Goal: Task Accomplishment & Management: Manage account settings

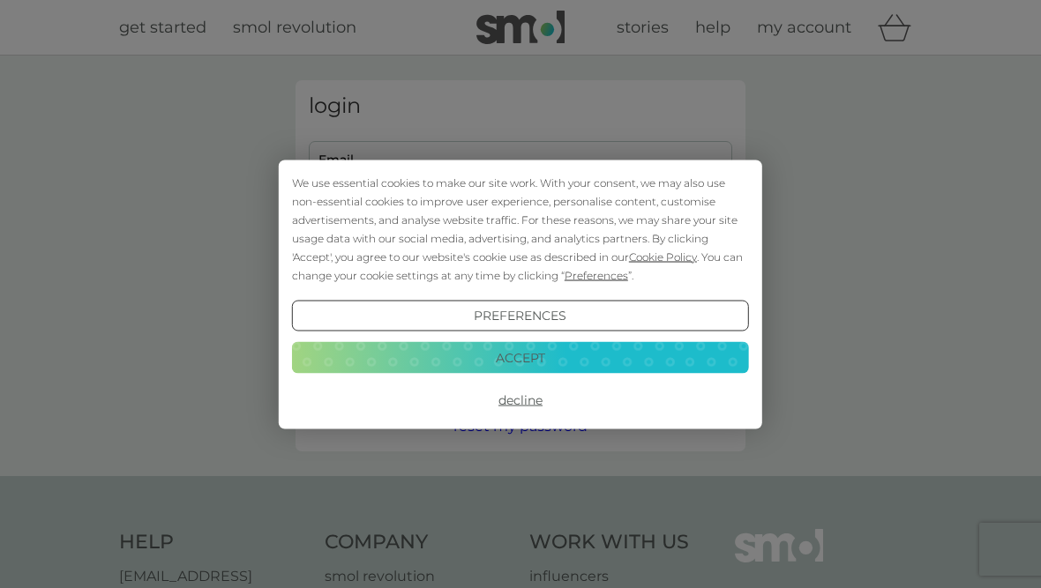
click at [544, 371] on button "Accept" at bounding box center [520, 358] width 457 height 32
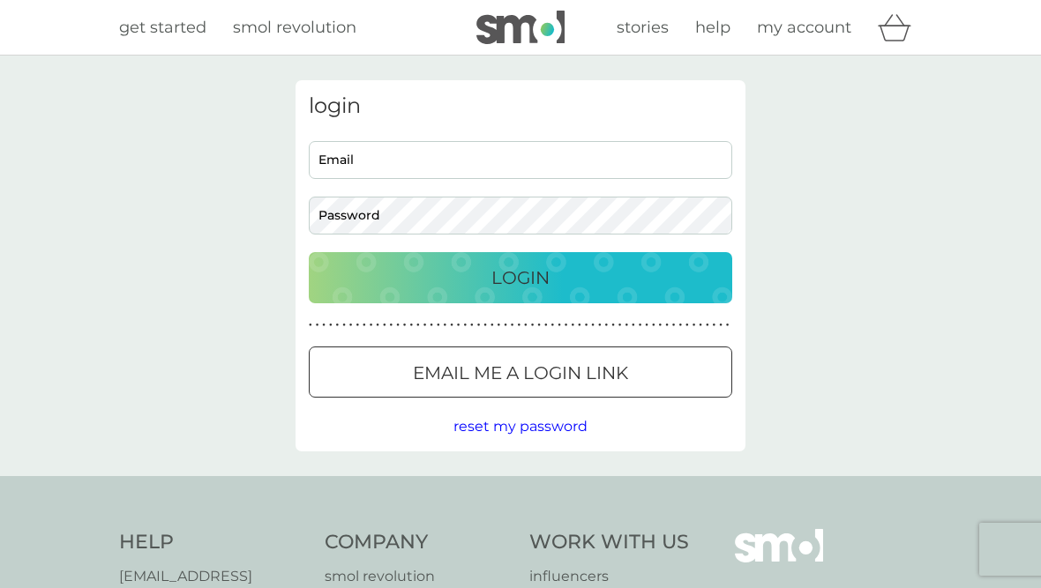
click at [385, 168] on input "Email" at bounding box center [520, 160] width 423 height 38
type input "lynne.vernon1@btinternet.com"
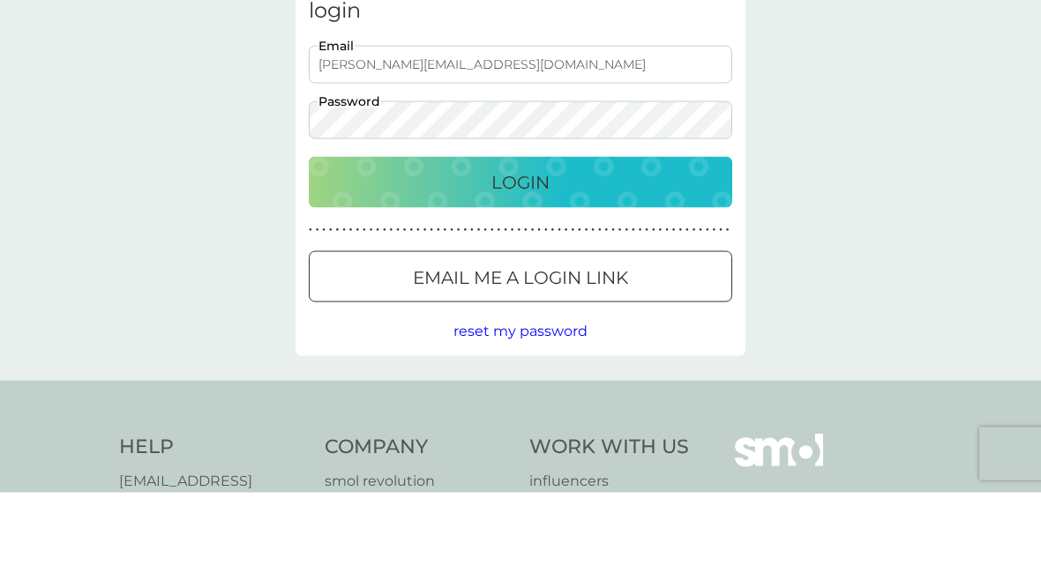
click at [595, 264] on div "Login" at bounding box center [520, 278] width 388 height 28
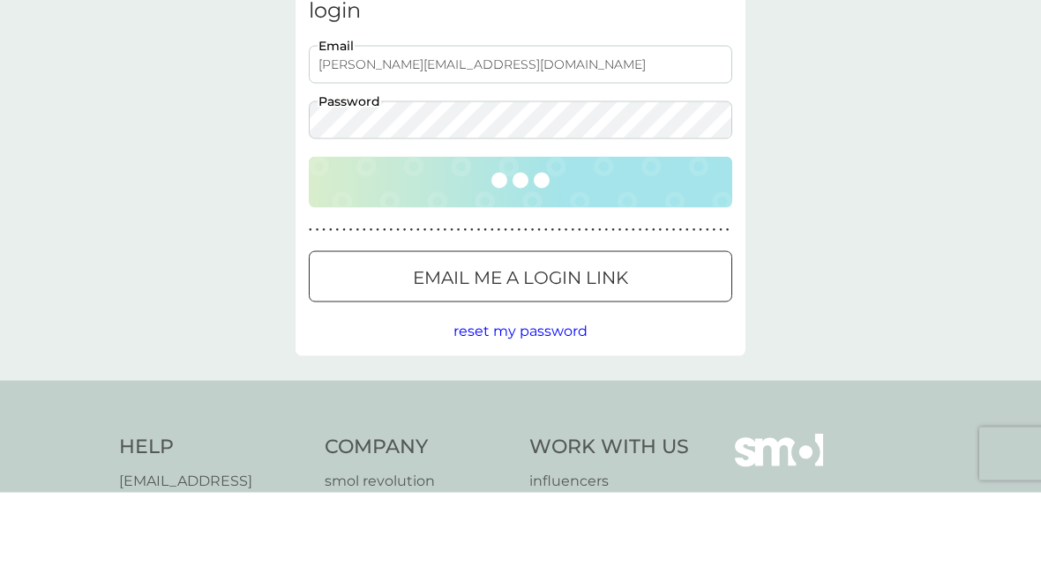
scroll to position [96, 0]
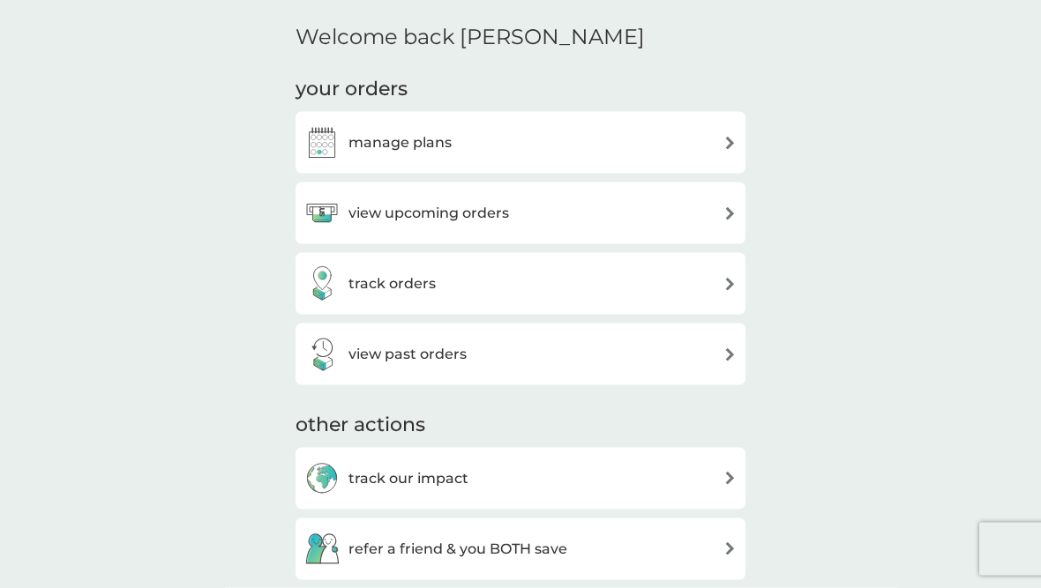
scroll to position [203, 0]
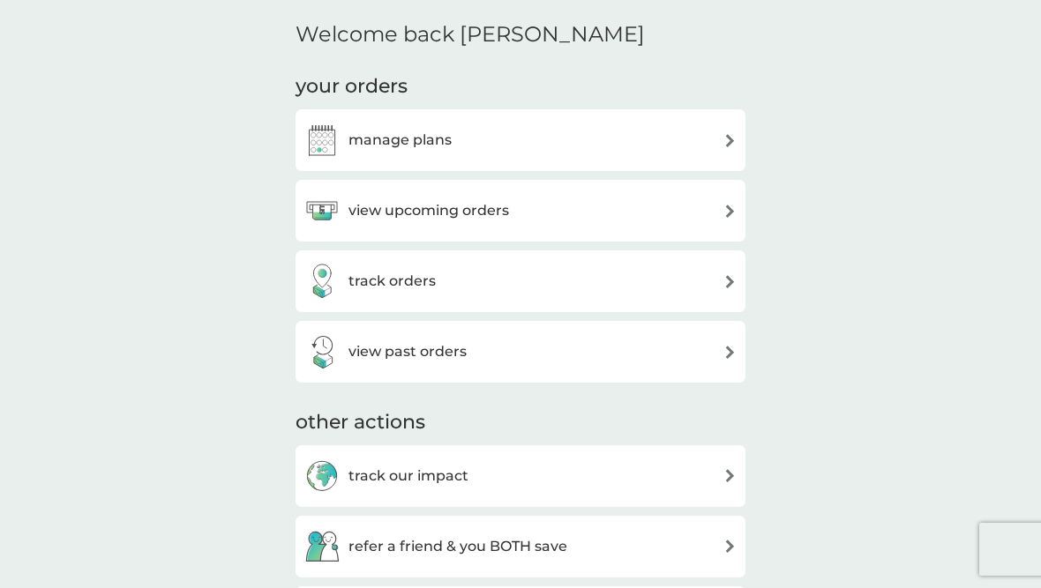
click at [730, 134] on img at bounding box center [729, 140] width 13 height 13
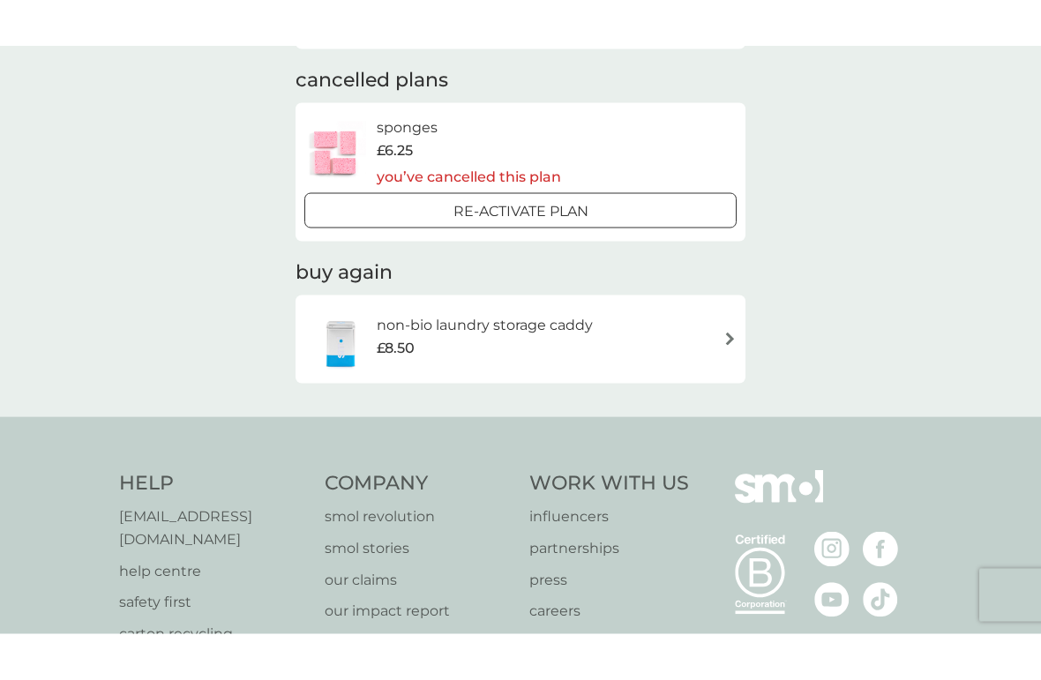
scroll to position [305, 0]
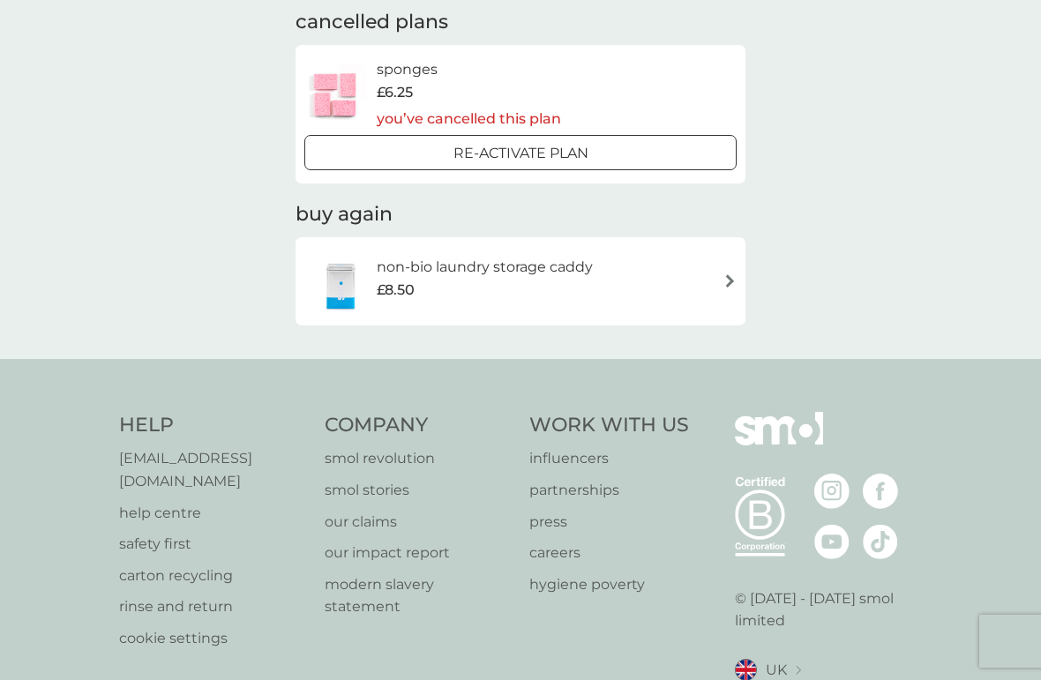
click at [190, 502] on p "help centre" at bounding box center [213, 513] width 188 height 23
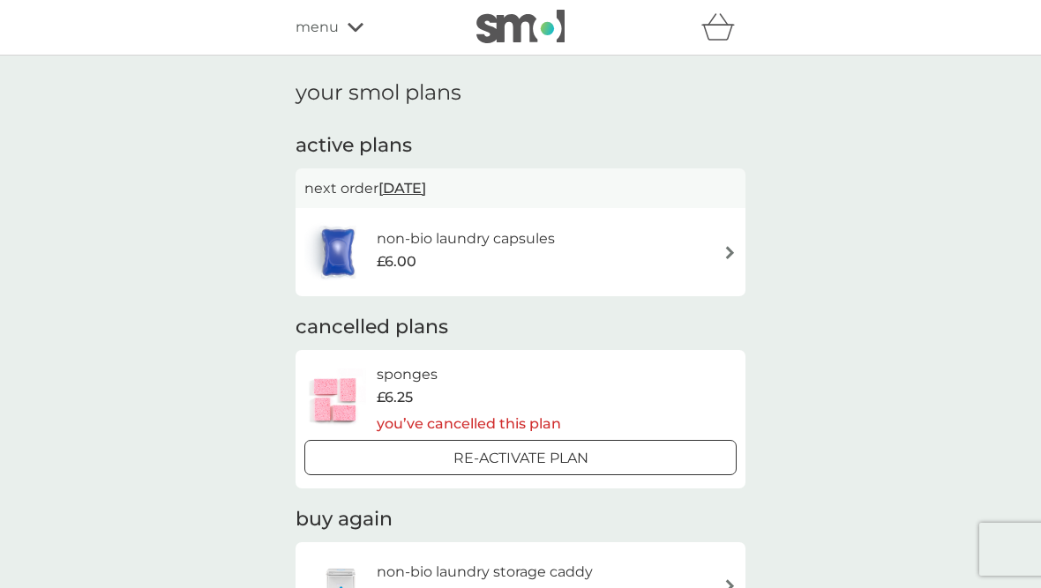
click at [735, 257] on img at bounding box center [729, 252] width 13 height 13
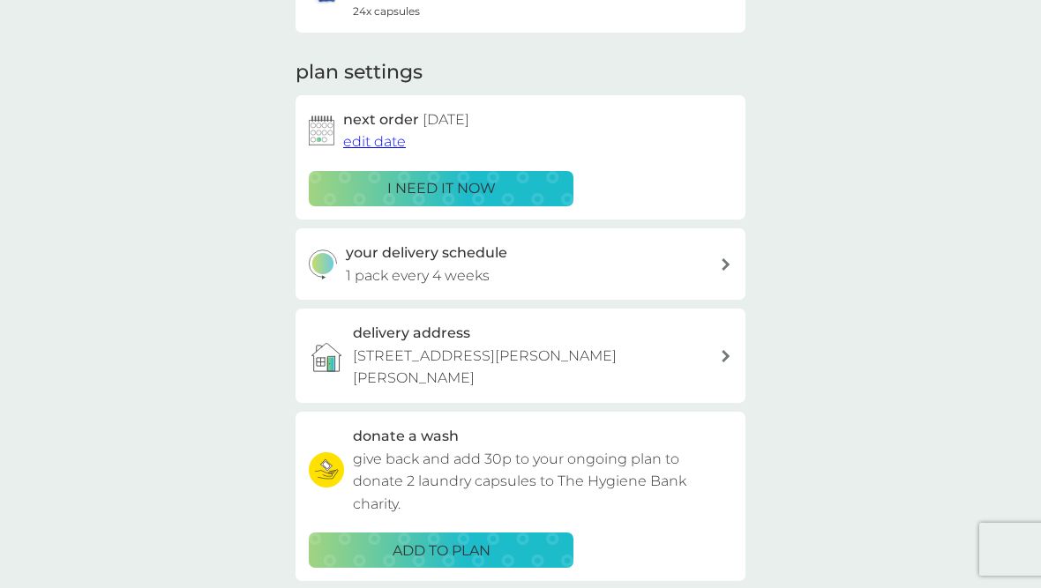
scroll to position [206, 0]
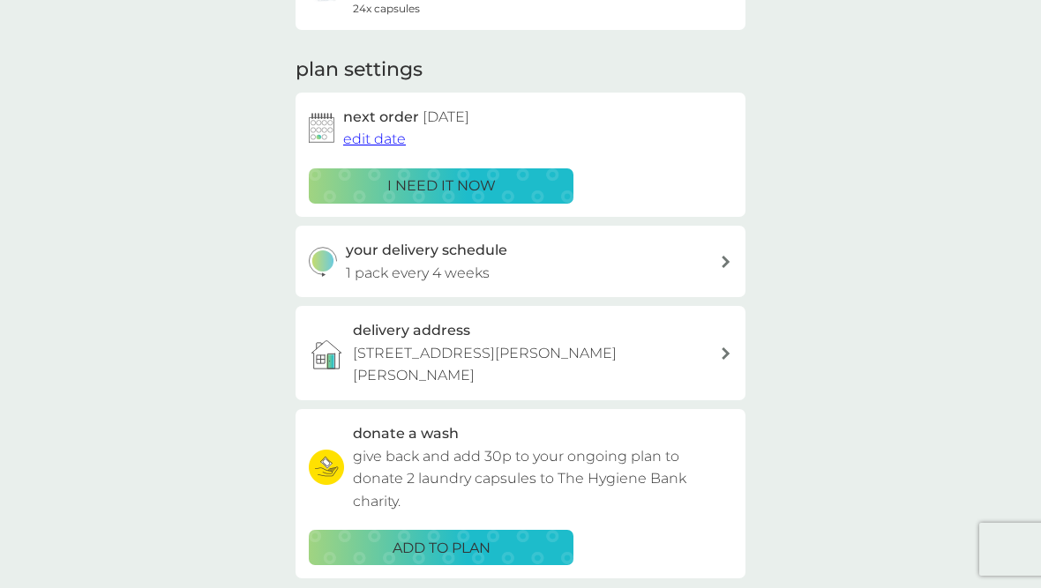
click at [729, 348] on icon at bounding box center [726, 354] width 9 height 12
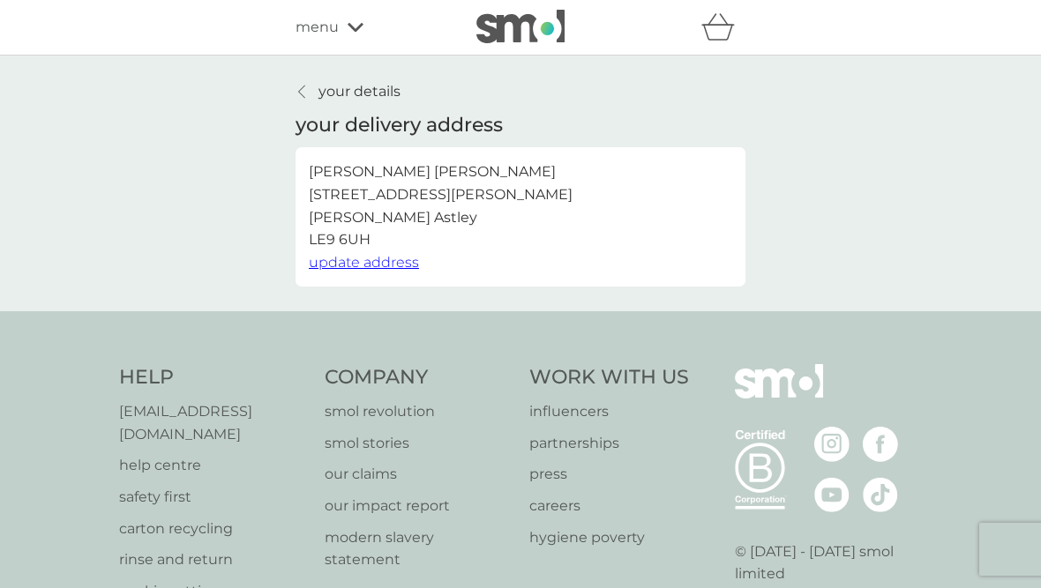
click at [402, 260] on span "update address" at bounding box center [364, 262] width 110 height 17
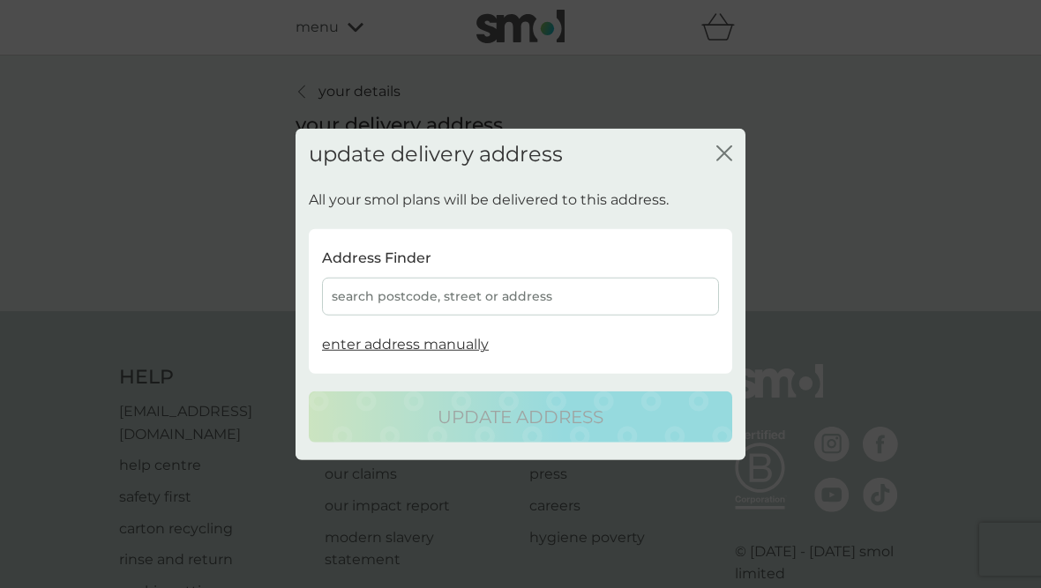
click at [354, 312] on div "search postcode, street or address" at bounding box center [520, 297] width 397 height 38
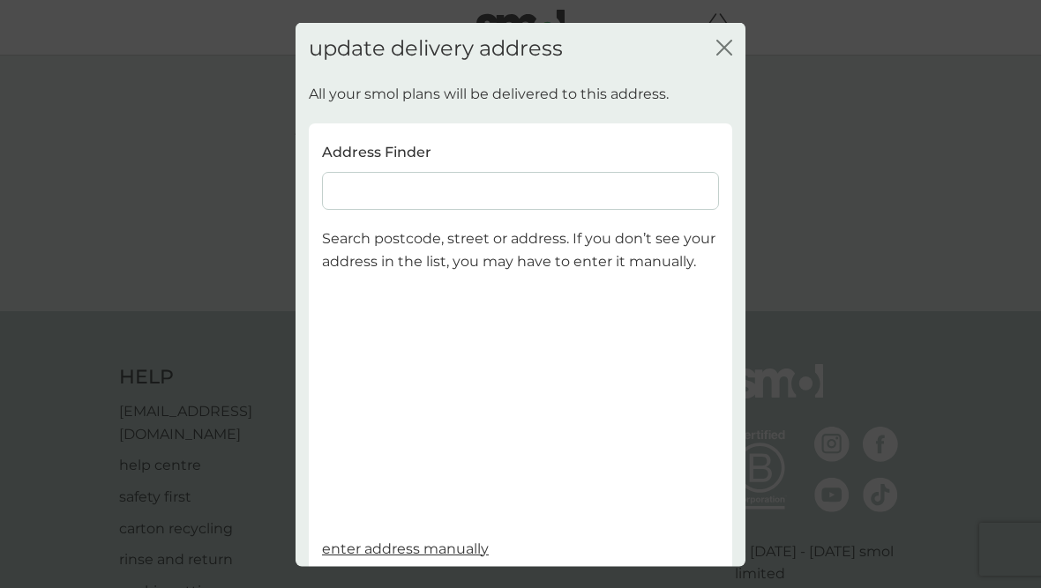
click at [357, 202] on input at bounding box center [520, 191] width 397 height 38
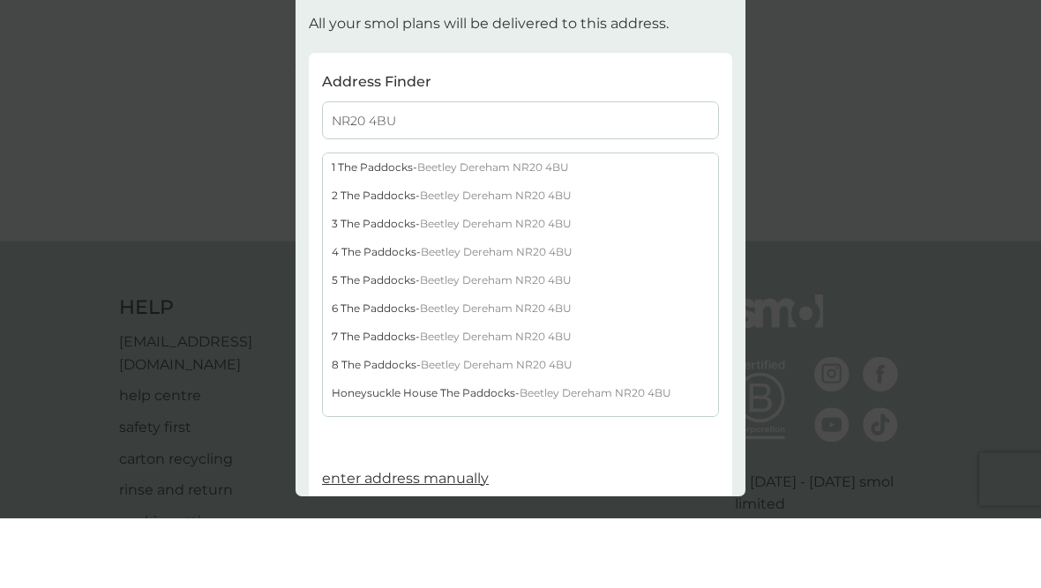
type input "NR20 4BU"
click at [576, 224] on div "1 The Paddocks - Beetley Dereham NR20 4BU" at bounding box center [520, 238] width 395 height 28
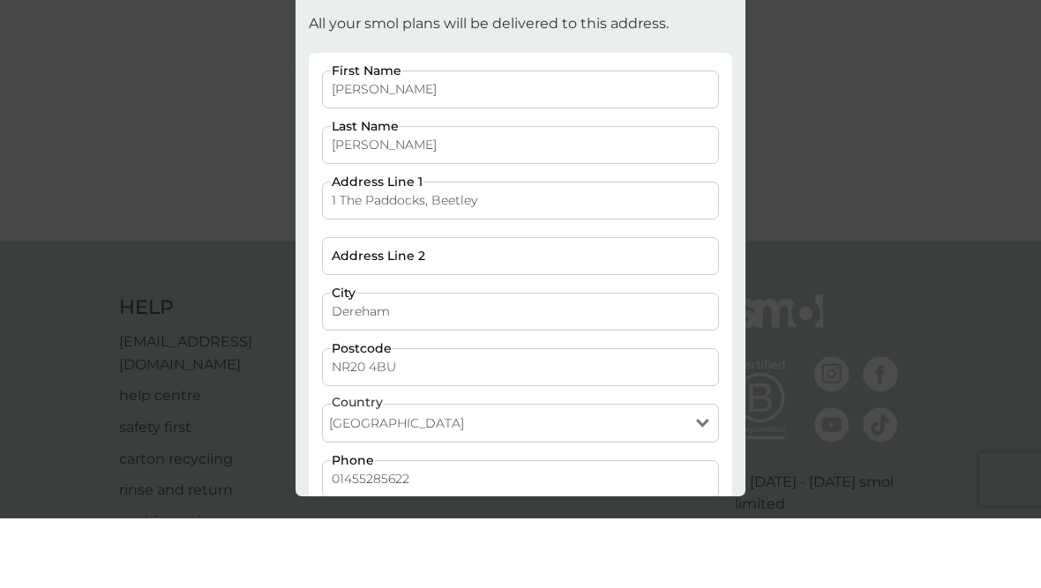
scroll to position [71, 0]
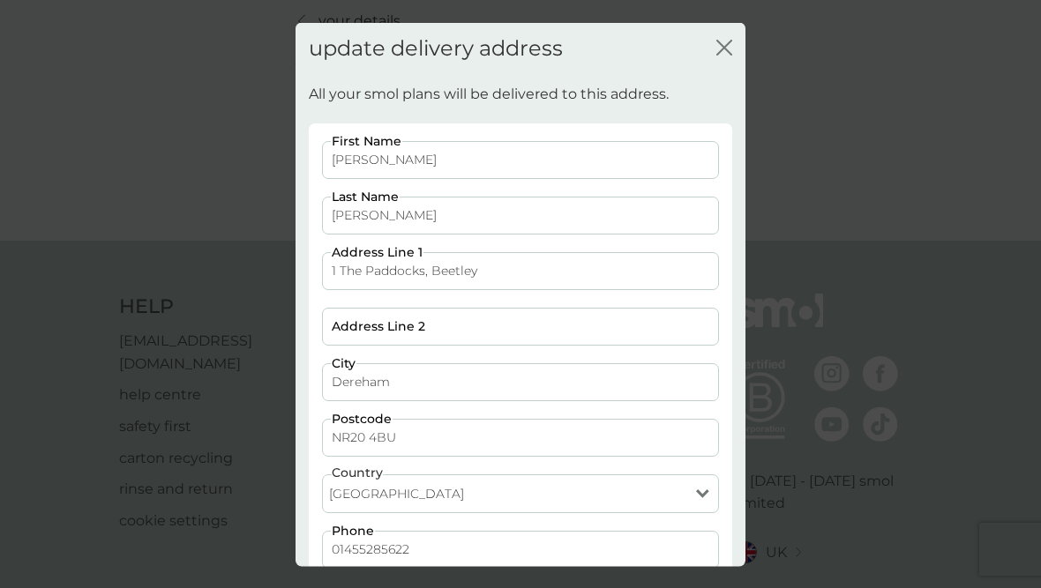
click at [446, 551] on input "01455285622" at bounding box center [520, 549] width 397 height 38
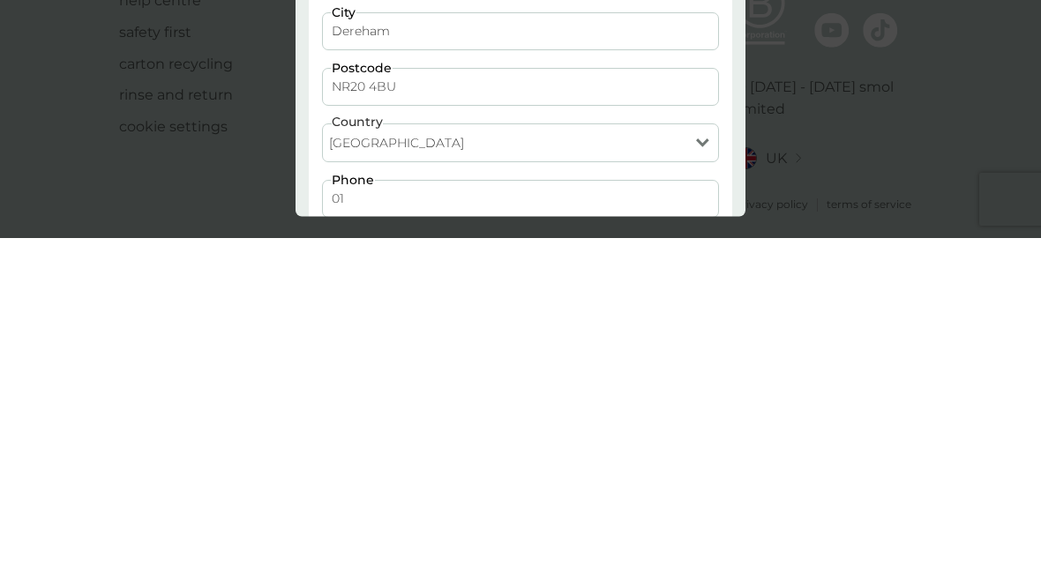
type input "0"
type input "07968 229514"
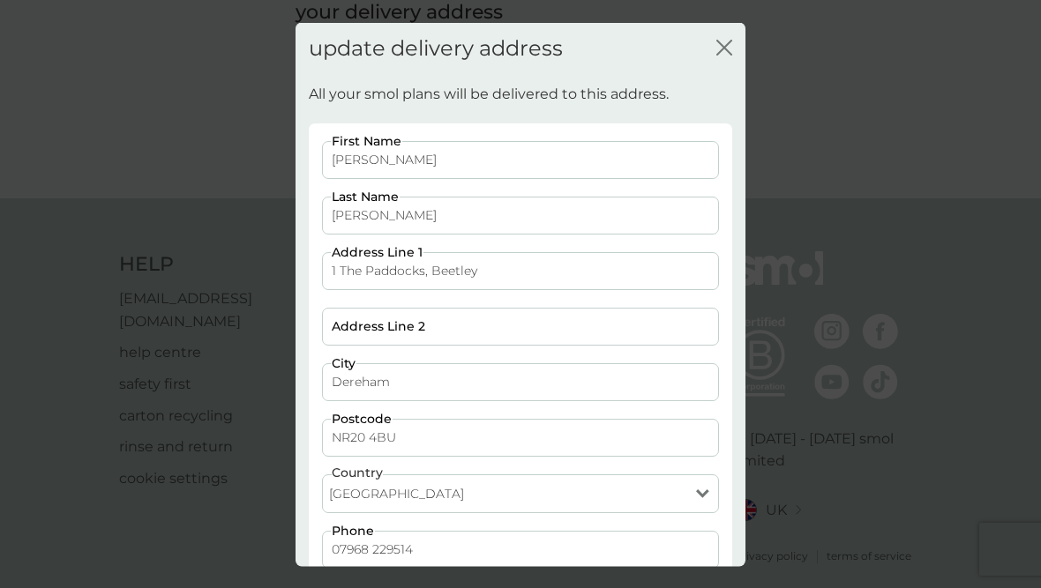
scroll to position [111, 0]
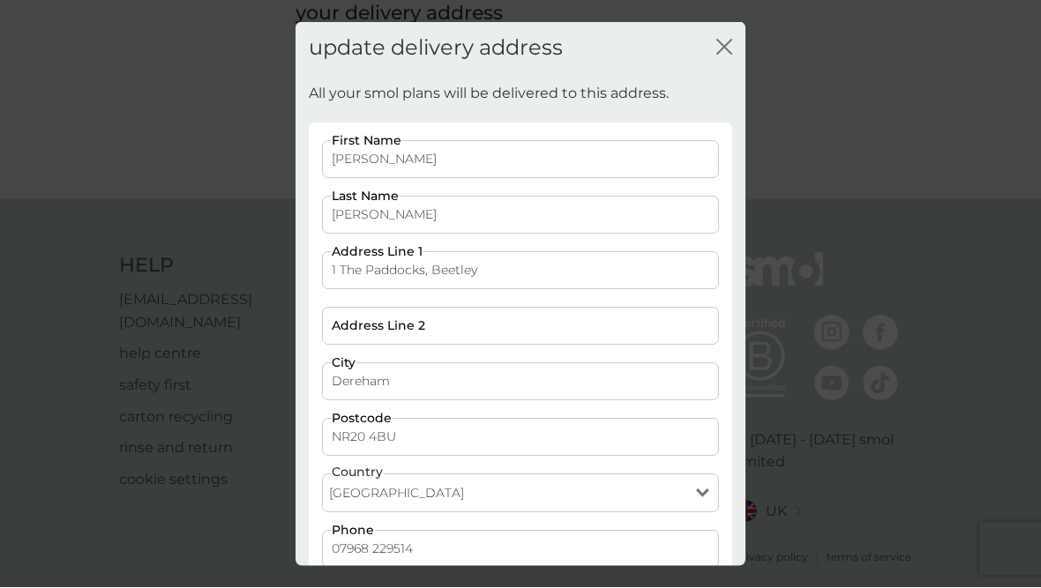
click at [879, 125] on div "update delivery address close All your smol plans will be delivered to this add…" at bounding box center [520, 294] width 1041 height 588
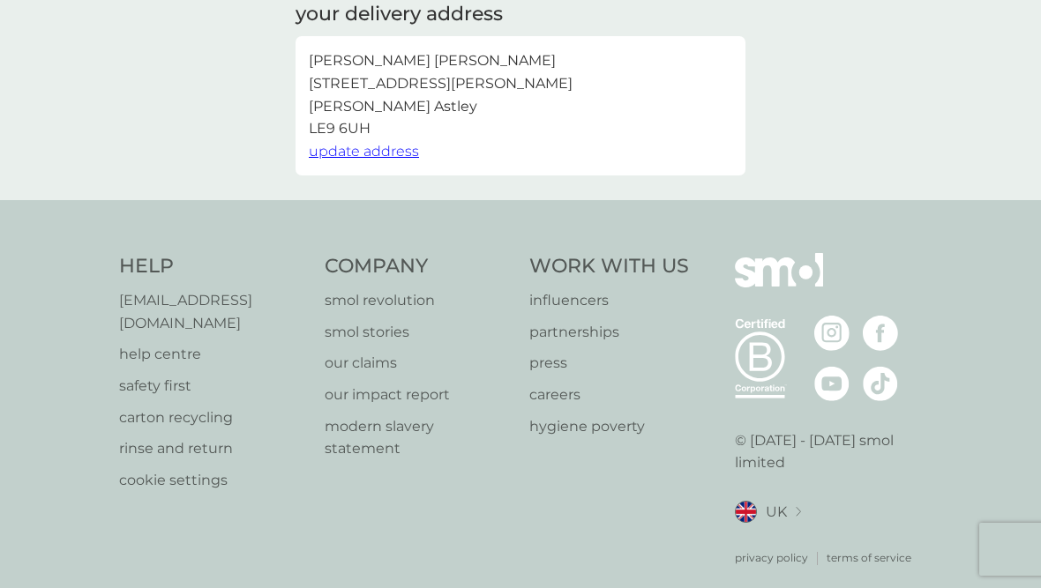
click at [410, 146] on span "update address" at bounding box center [364, 151] width 110 height 17
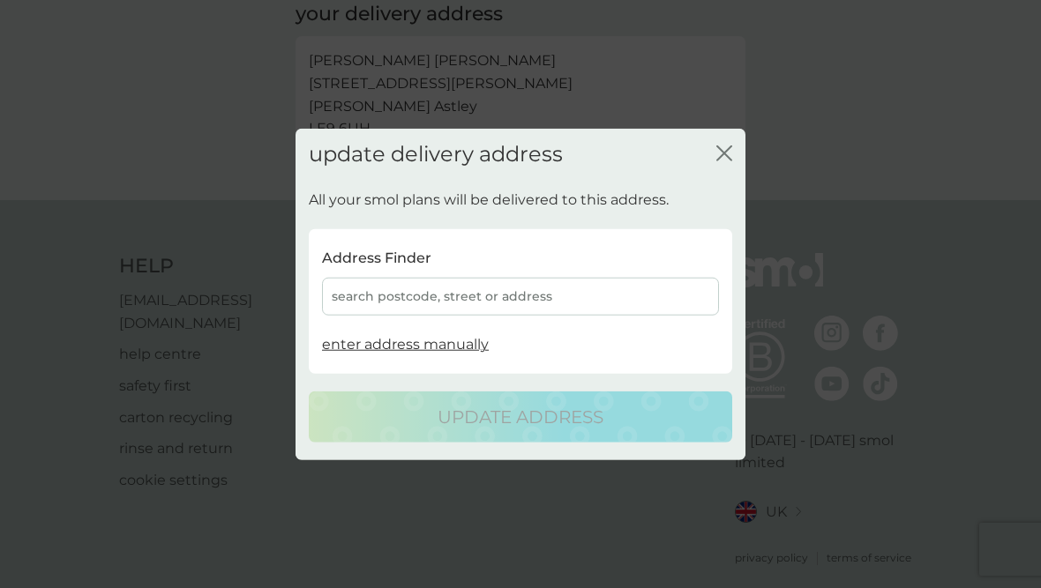
click at [541, 300] on div "search postcode, street or address" at bounding box center [520, 297] width 397 height 38
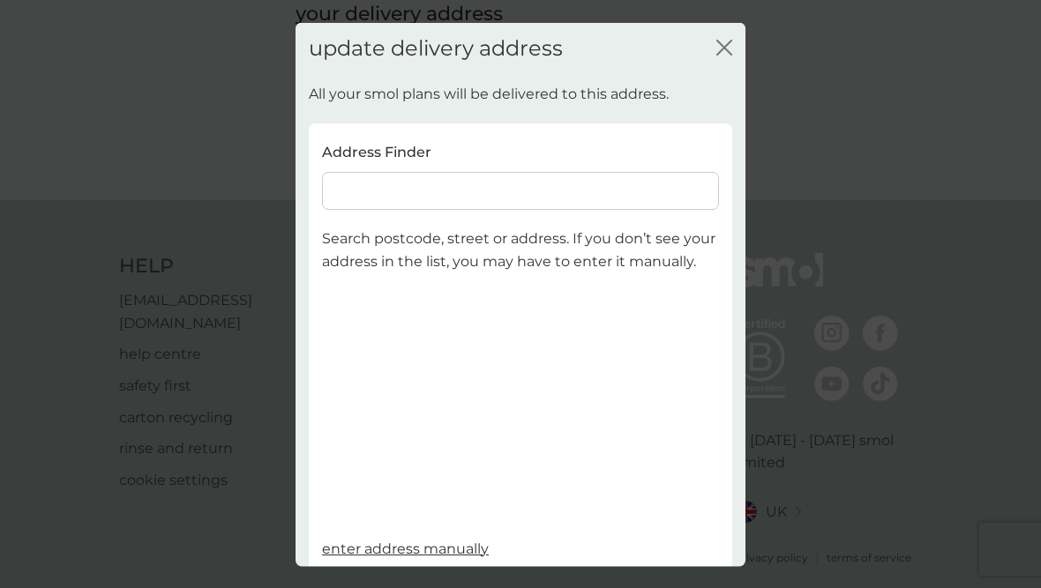
click at [361, 183] on input at bounding box center [520, 191] width 397 height 38
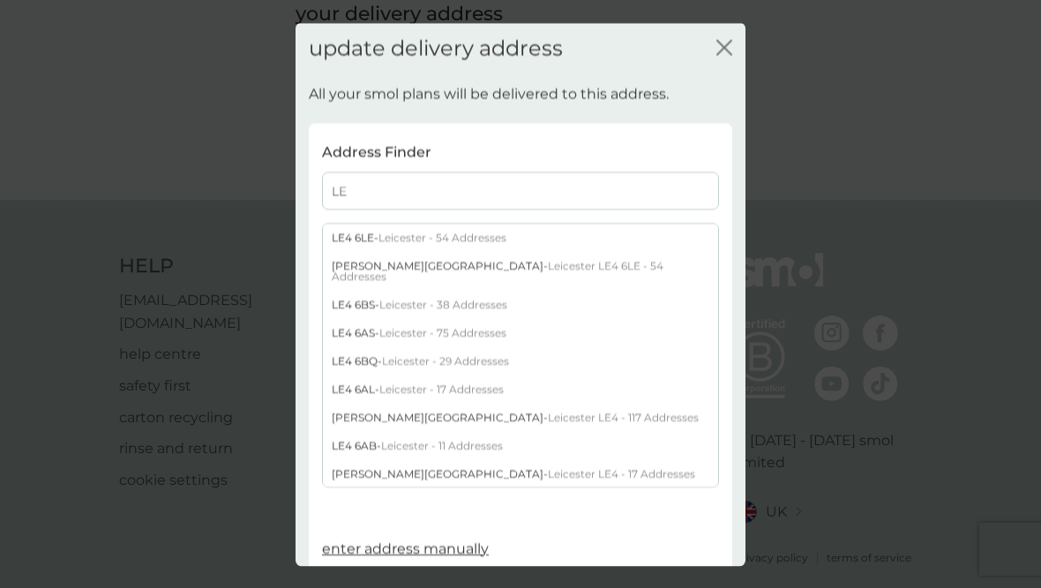
type input "L"
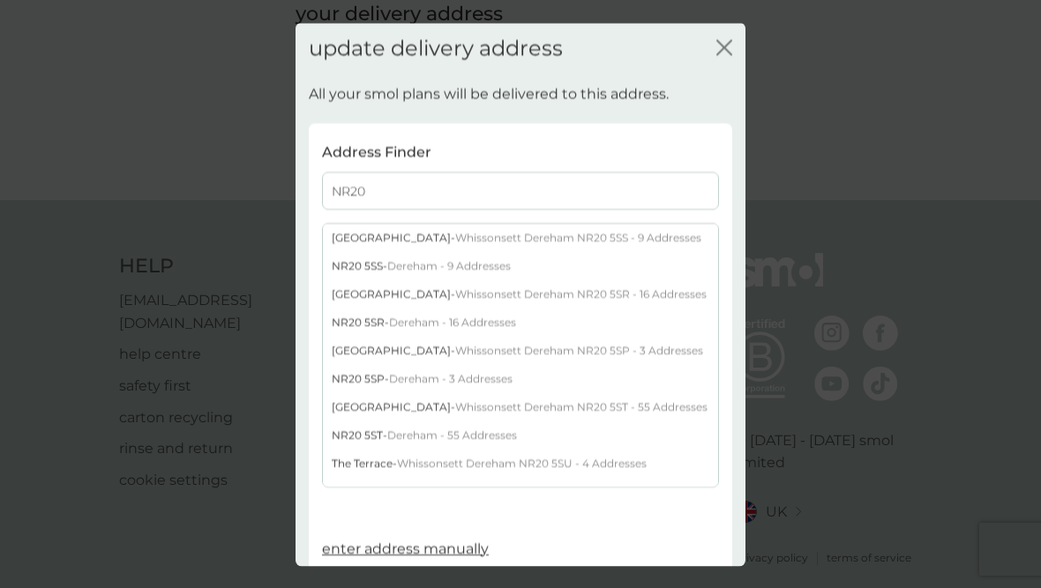
type input "NR20 4"
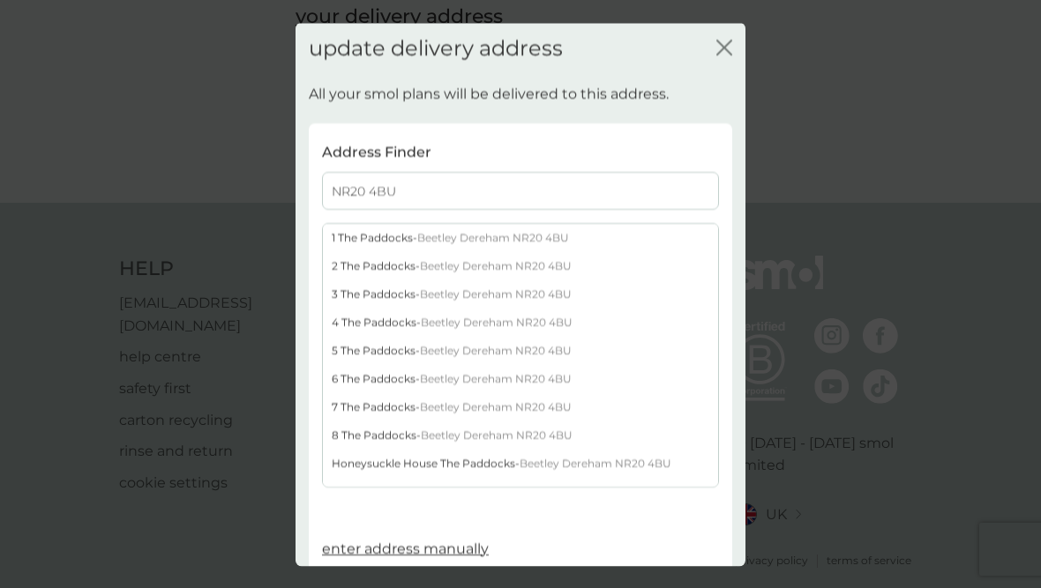
scroll to position [102, 0]
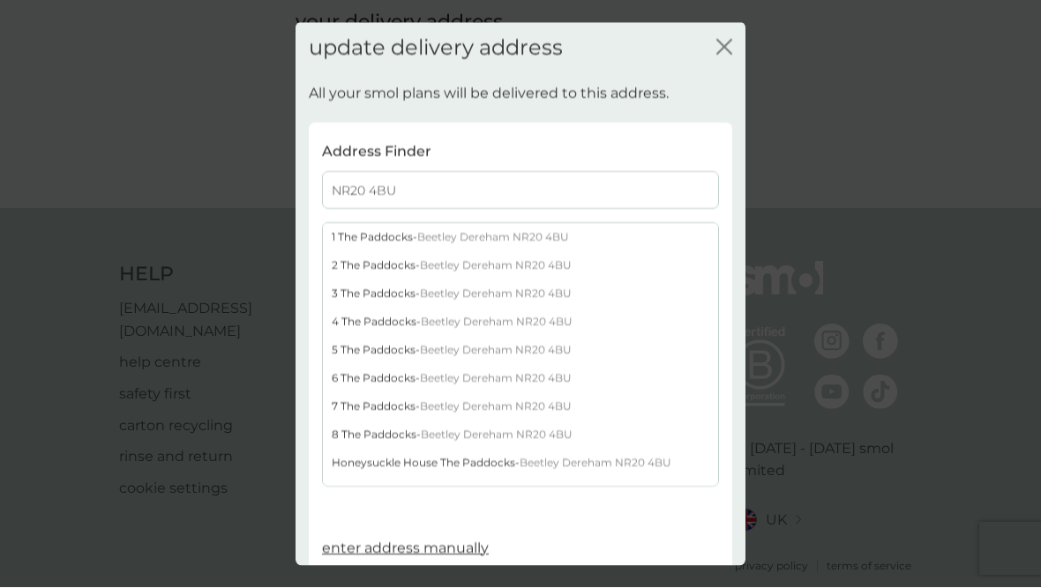
type input "NR20 4BU"
click at [566, 231] on span "Beetley Dereham NR20 4BU" at bounding box center [493, 237] width 152 height 13
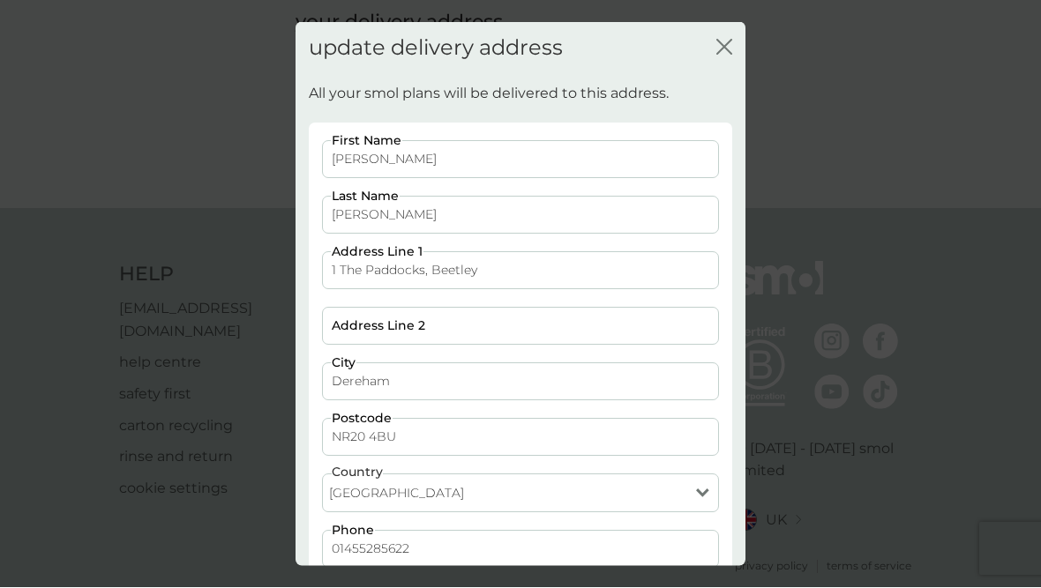
click at [427, 541] on input "01455285622" at bounding box center [520, 549] width 397 height 38
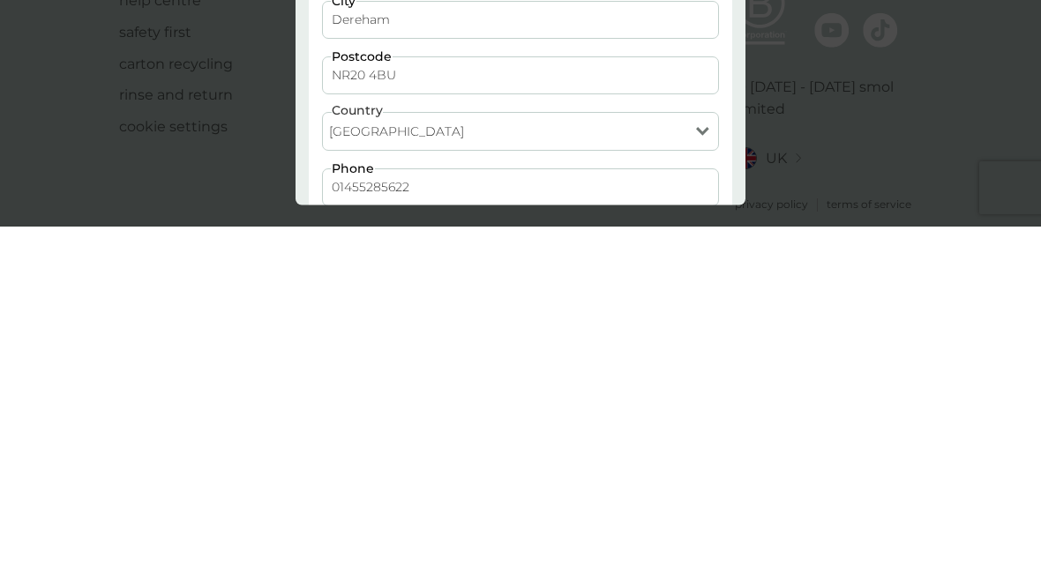
click at [441, 530] on input "01455285622" at bounding box center [520, 549] width 397 height 38
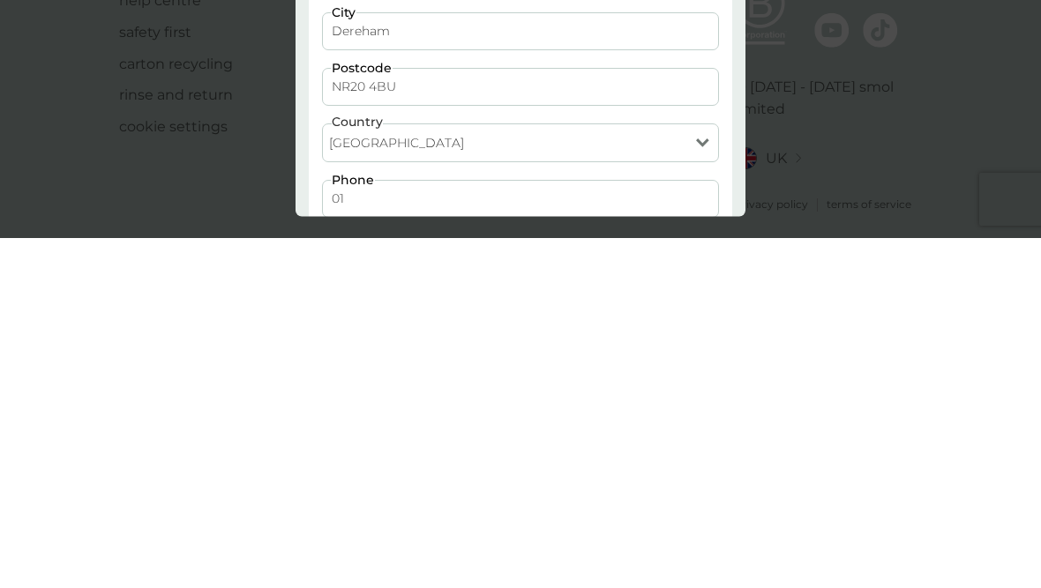
type input "0"
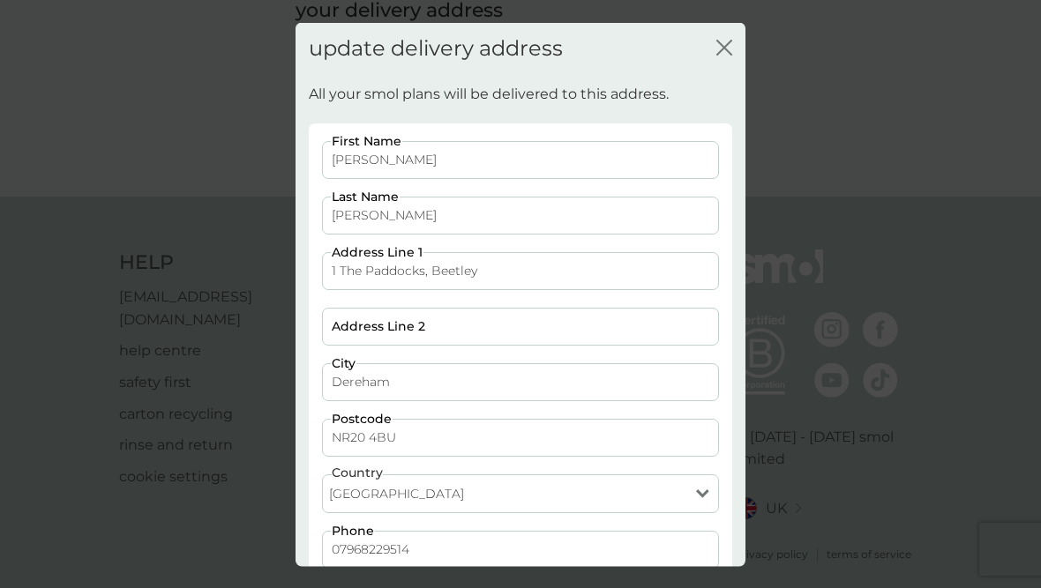
type input "07968229514"
click at [651, 83] on p "All your smol plans will be delivered to this address." at bounding box center [489, 94] width 360 height 23
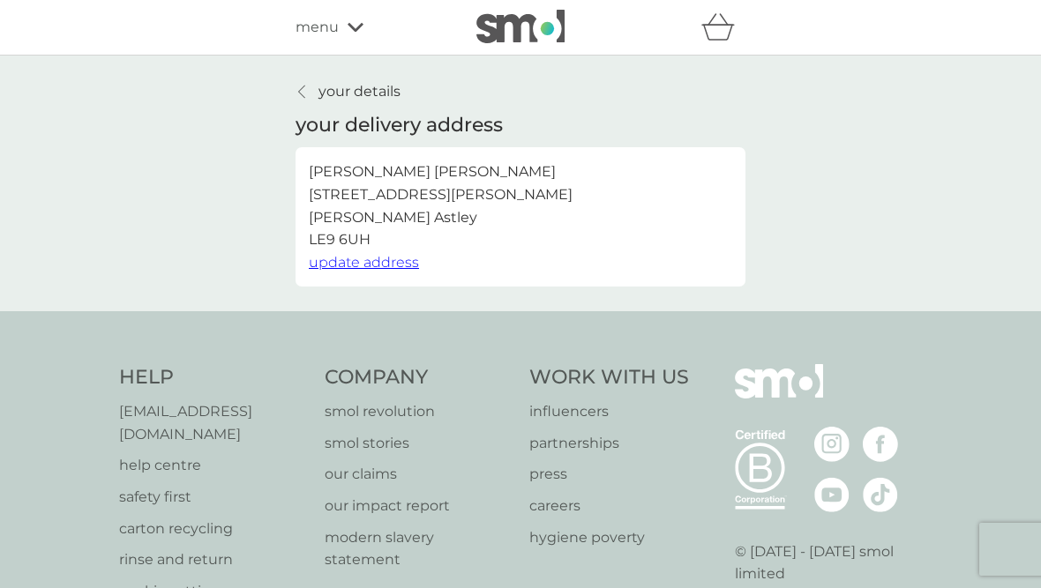
click at [359, 28] on icon at bounding box center [356, 27] width 16 height 9
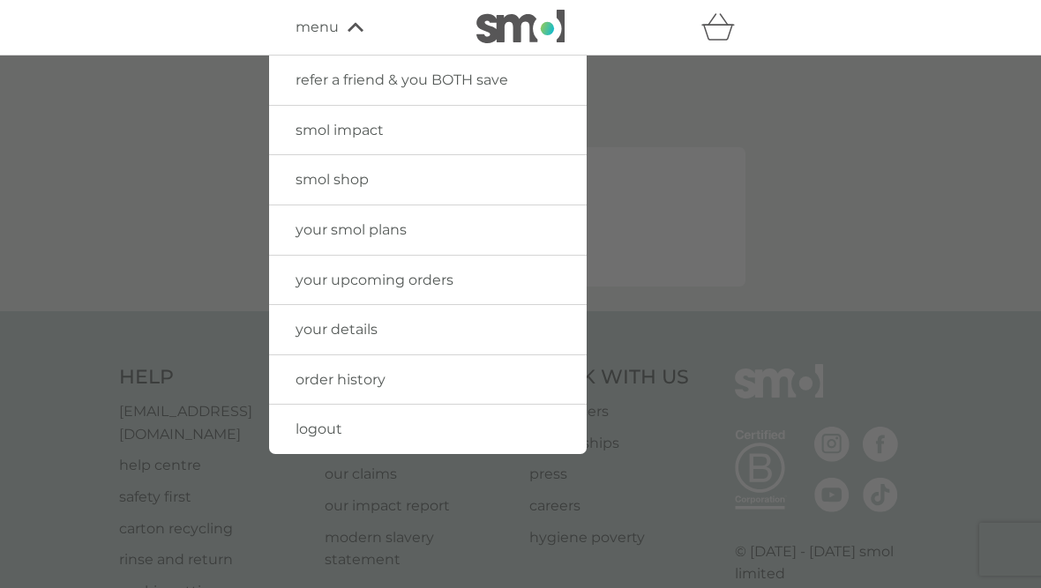
click at [803, 588] on div at bounding box center [520, 350] width 1041 height 588
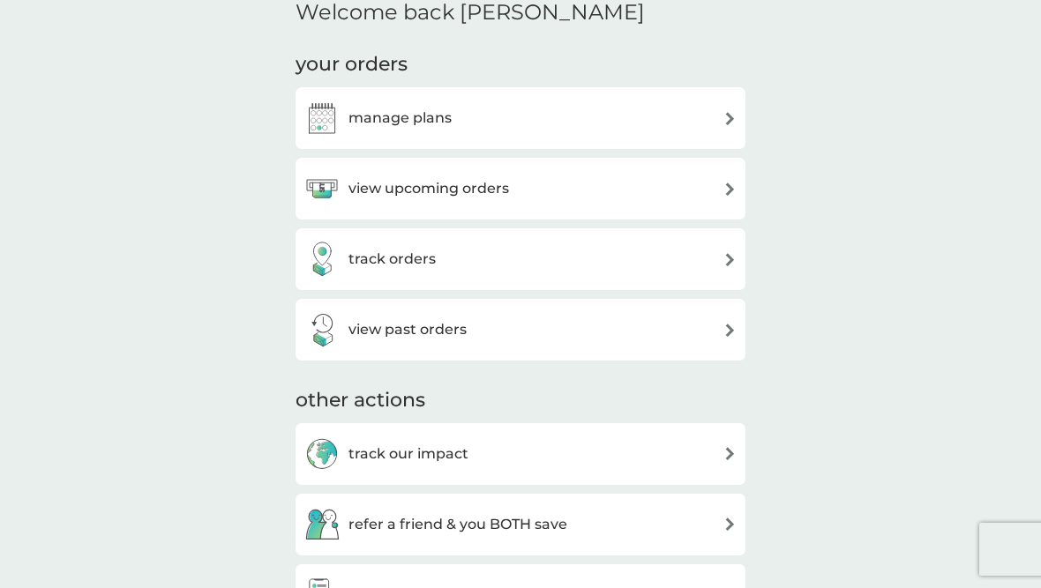
scroll to position [226, 0]
click at [735, 113] on img at bounding box center [729, 117] width 13 height 13
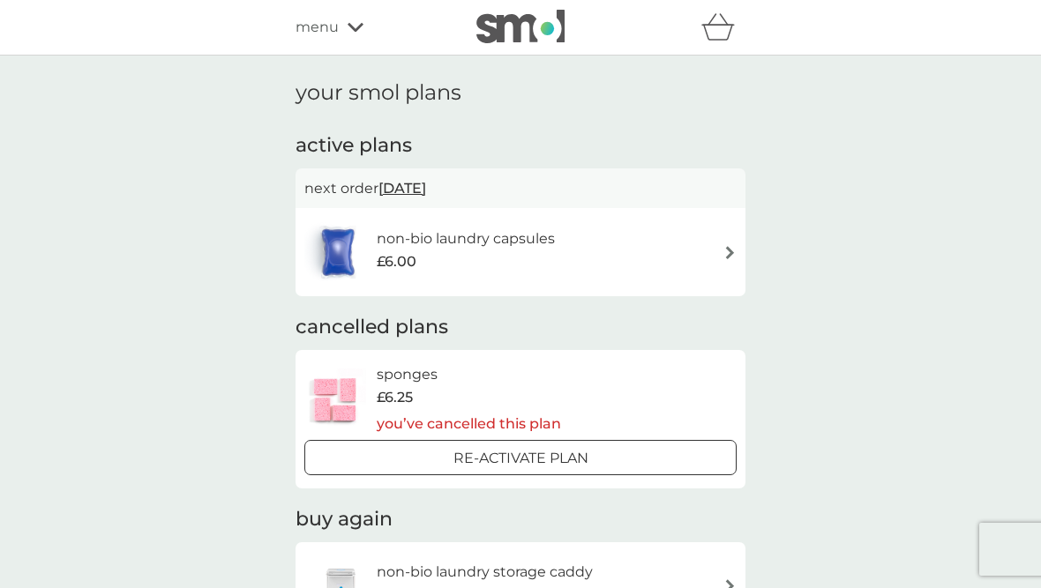
click at [735, 251] on img at bounding box center [729, 252] width 13 height 13
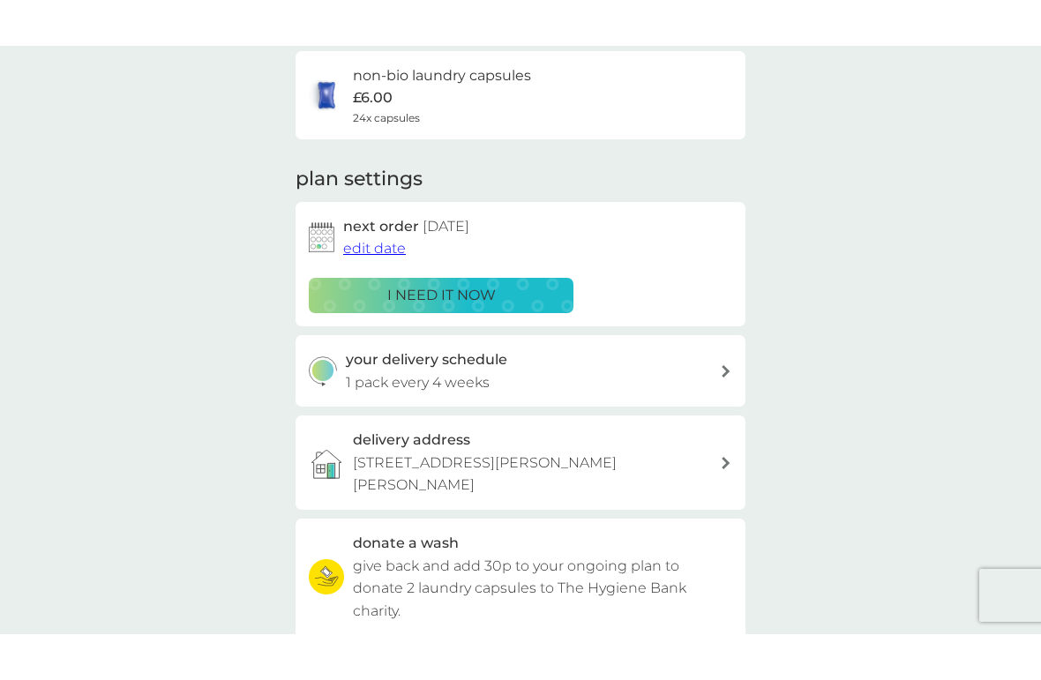
scroll to position [154, 0]
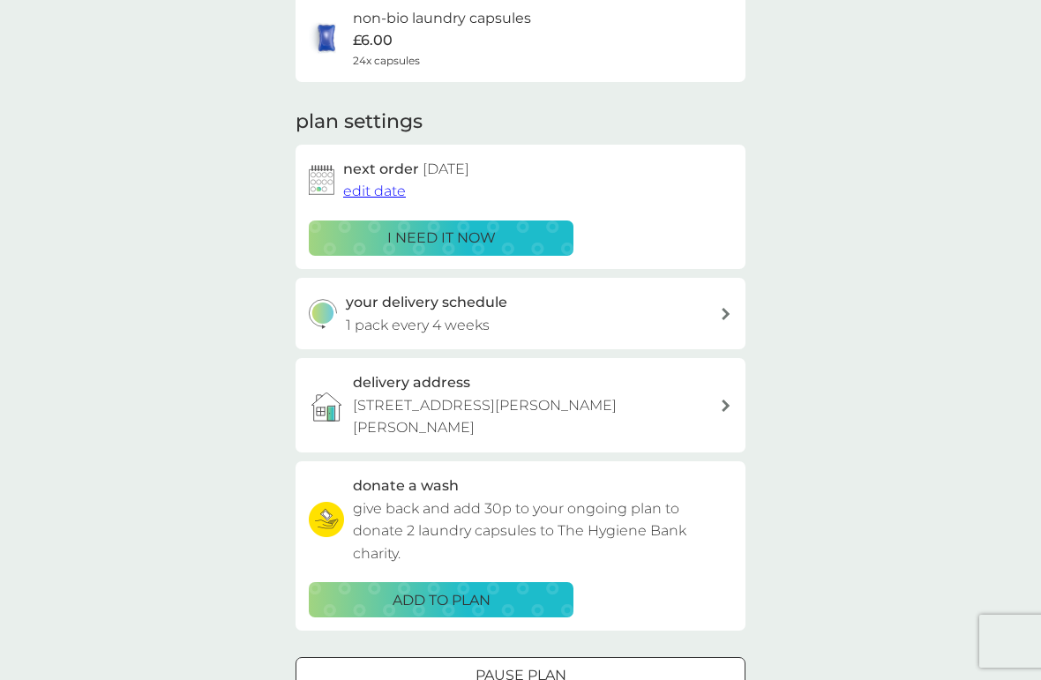
click at [730, 398] on div "delivery address 12 Thornton Close, Broughton Astley, LE9 6UH" at bounding box center [521, 405] width 450 height 94
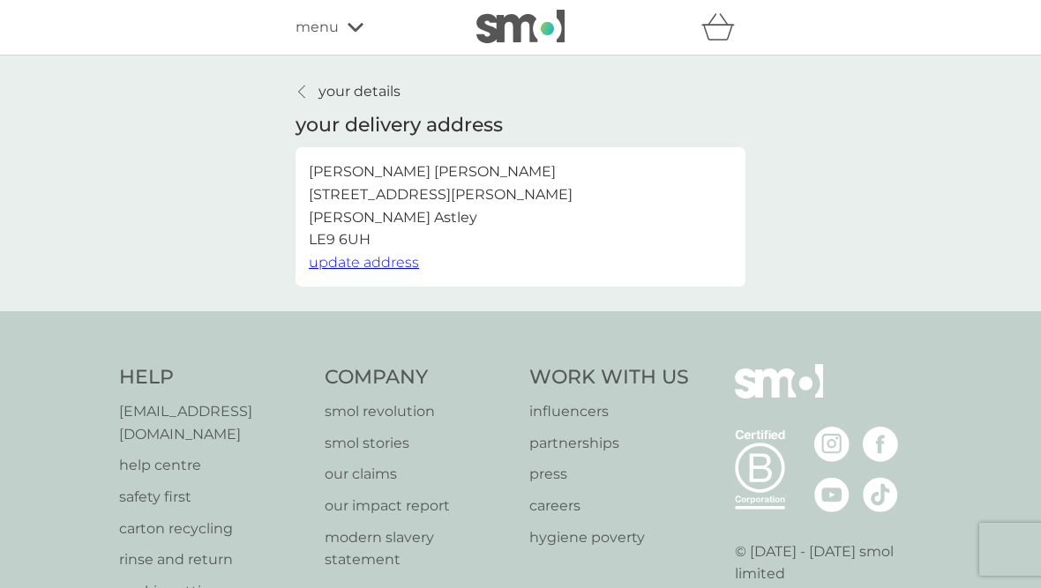
click at [402, 262] on span "update address" at bounding box center [364, 262] width 110 height 17
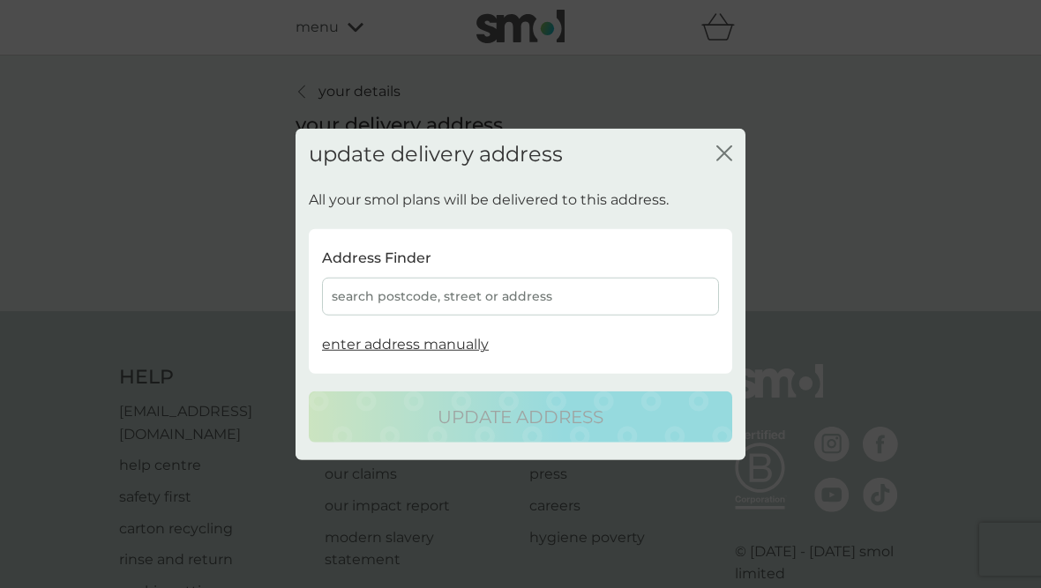
click at [349, 310] on div "search postcode, street or address" at bounding box center [520, 297] width 397 height 38
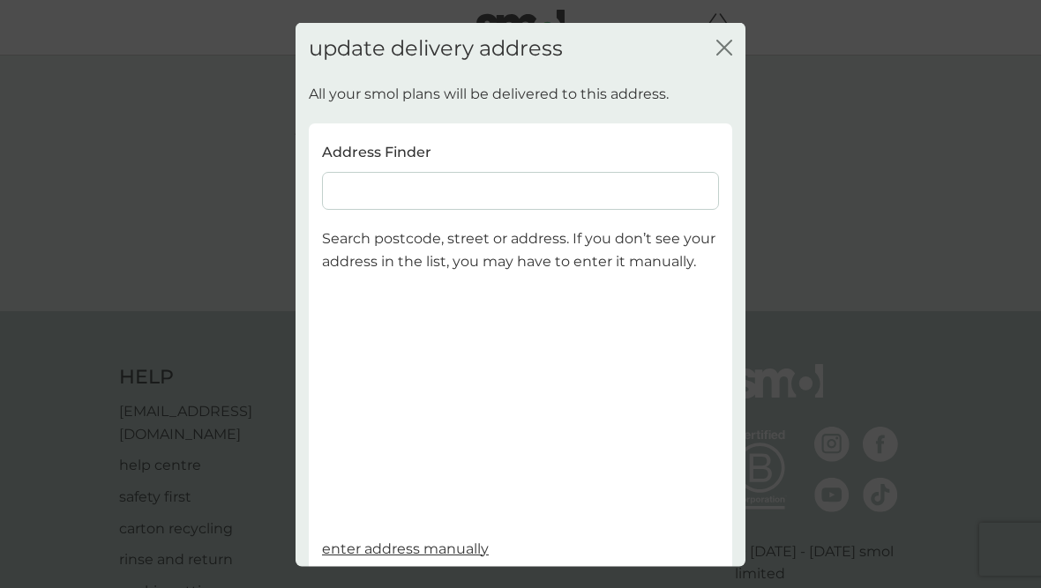
click at [354, 186] on input at bounding box center [520, 191] width 397 height 38
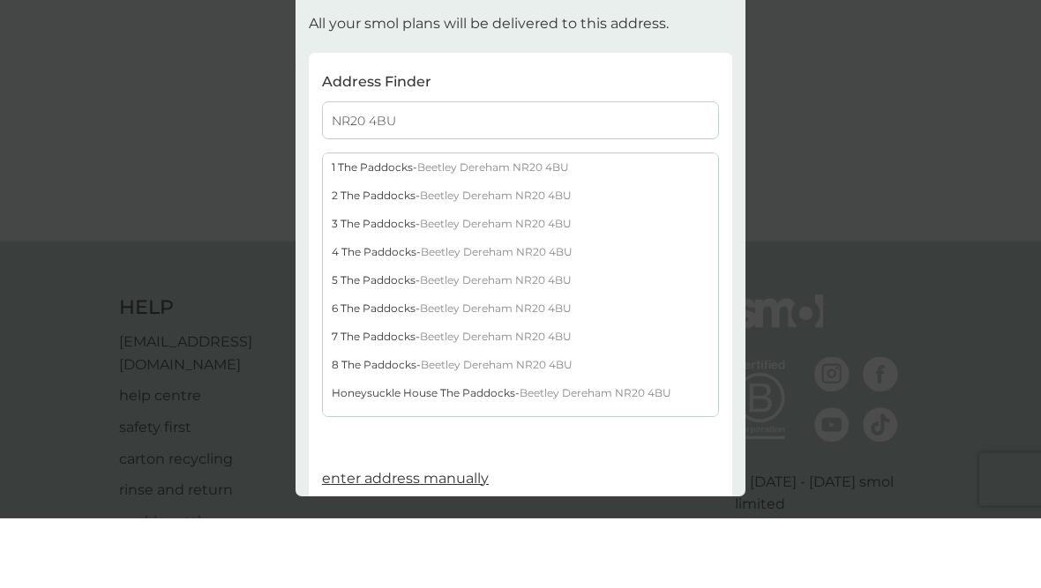
type input "NR20 4BU"
click at [575, 224] on div "1 The Paddocks - Beetley Dereham NR20 4BU" at bounding box center [520, 238] width 395 height 28
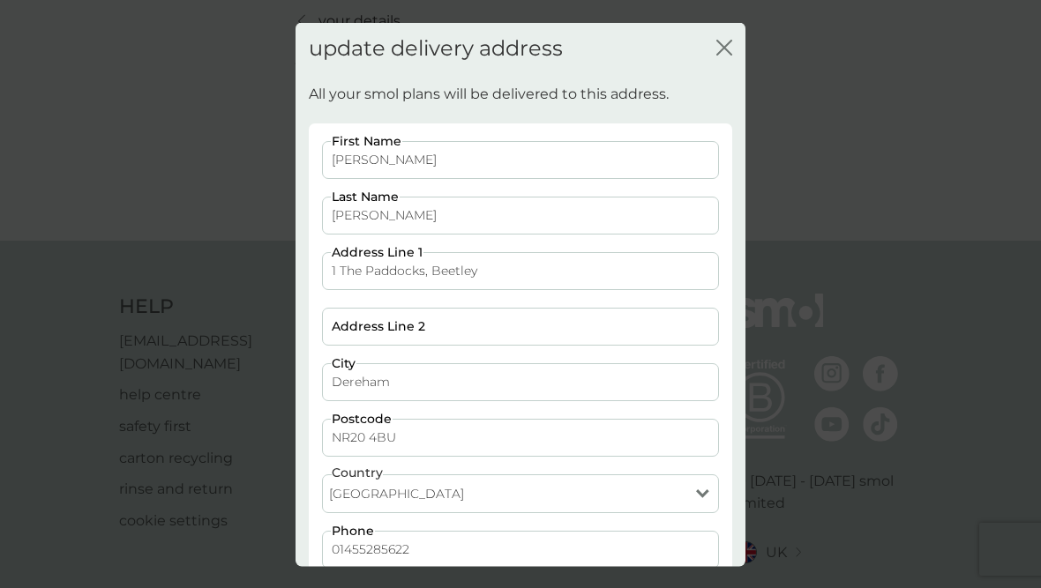
click at [432, 548] on input "01455285622" at bounding box center [520, 549] width 397 height 38
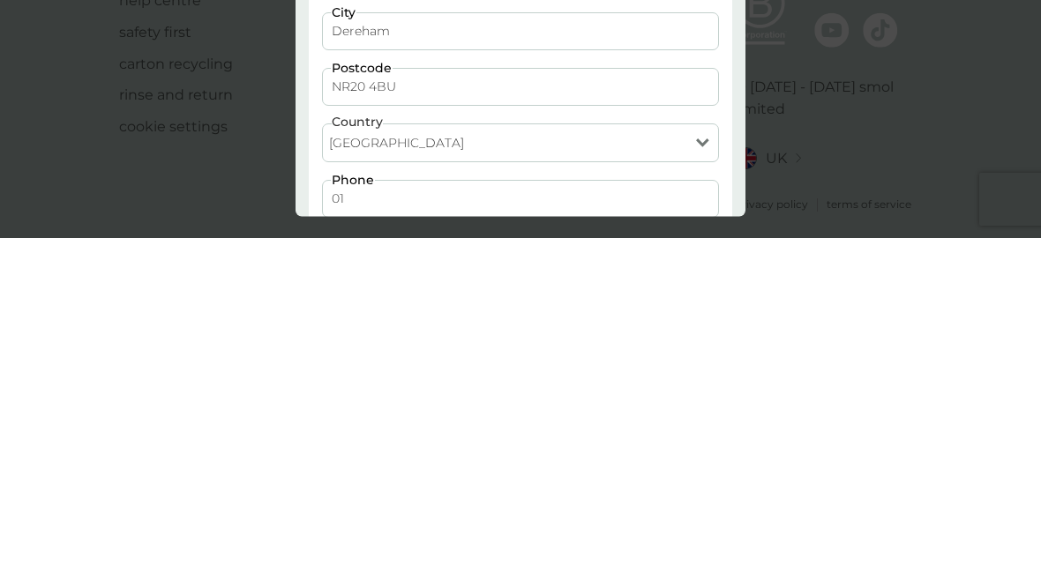
type input "0"
type input "07968229514"
